Goal: Understand process/instructions: Learn how to perform a task or action

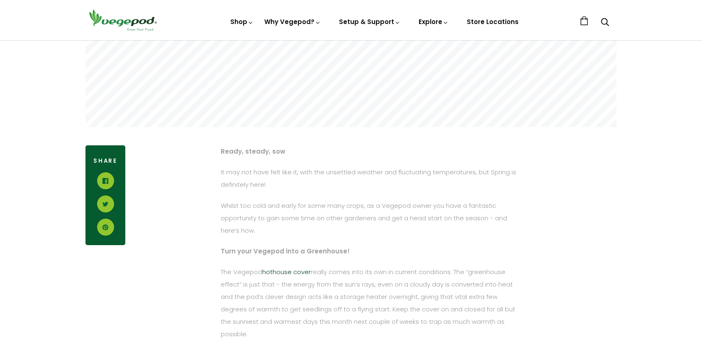
scroll to position [332, 0]
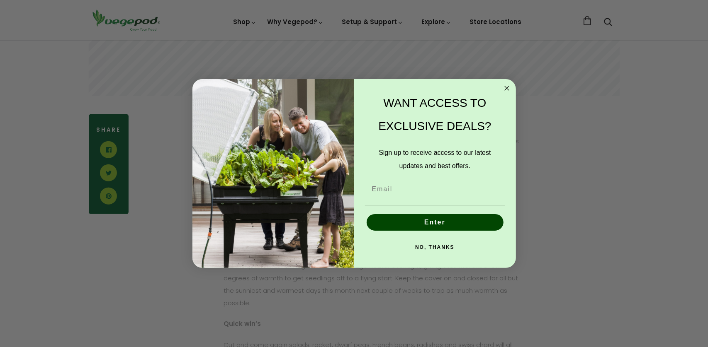
click at [508, 87] on circle "Close dialog" at bounding box center [507, 88] width 10 height 10
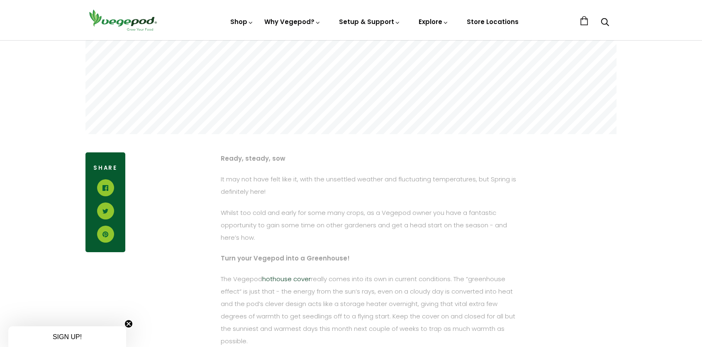
scroll to position [290, 0]
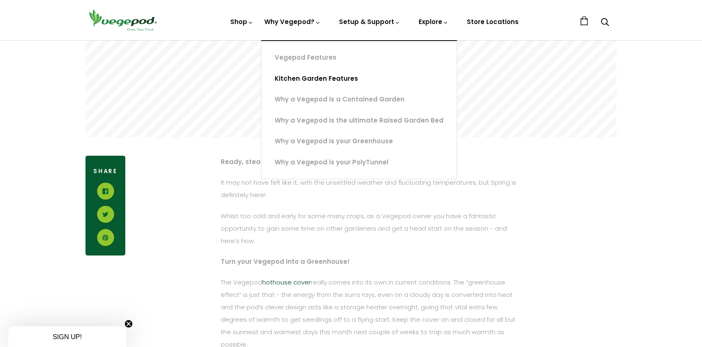
click at [297, 76] on link "Kitchen Garden Features" at bounding box center [358, 78] width 195 height 21
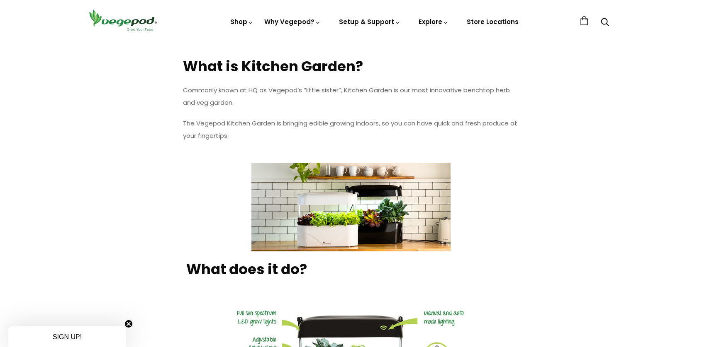
scroll to position [290, 0]
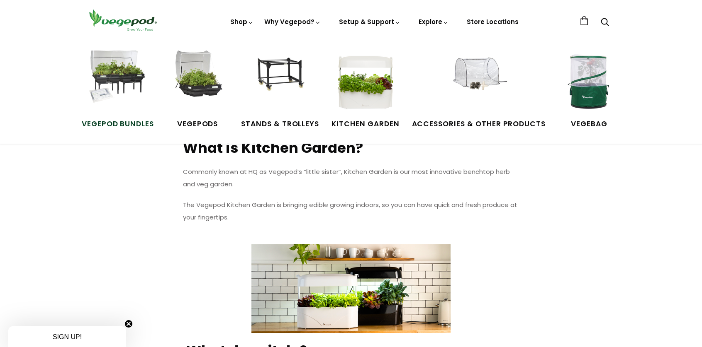
click at [122, 74] on img at bounding box center [118, 82] width 62 height 62
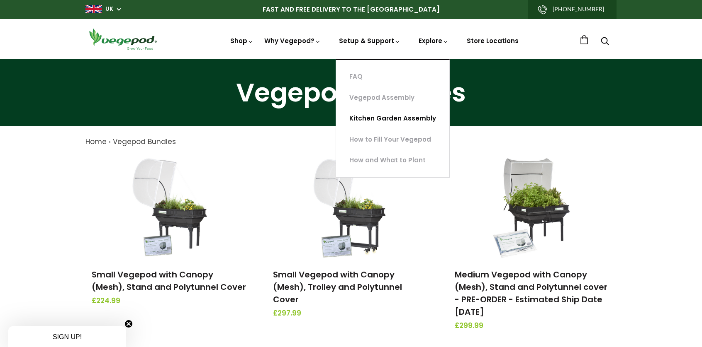
click at [363, 119] on link "Kitchen Garden Assembly" at bounding box center [392, 118] width 113 height 21
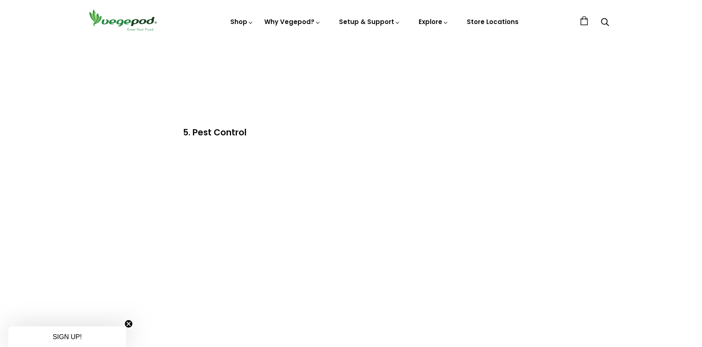
scroll to position [912, 0]
